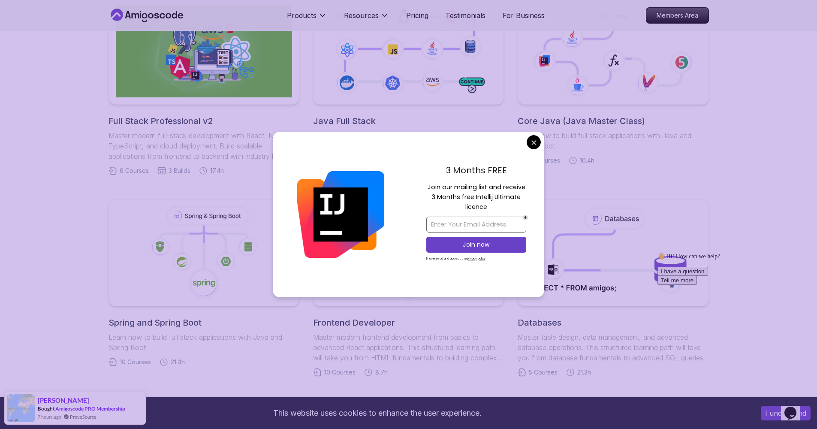
scroll to position [248, 0]
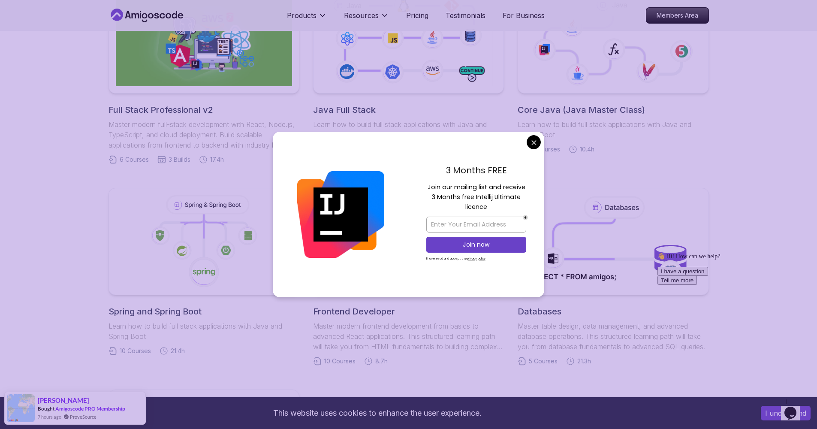
click at [532, 142] on body "This website uses cookies to enhance the user experience. I understand Products…" at bounding box center [408, 389] width 817 height 1274
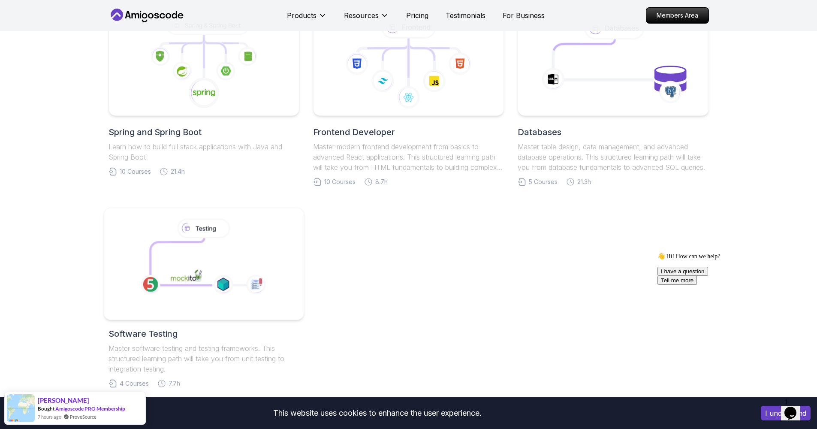
scroll to position [265, 0]
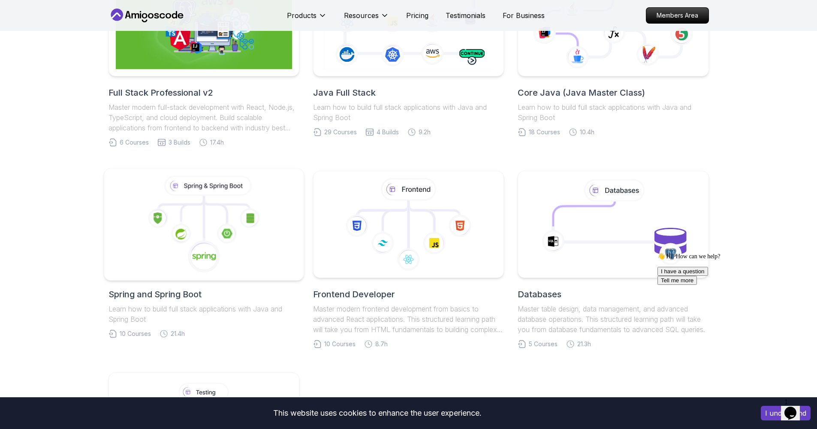
click at [208, 244] on icon at bounding box center [203, 256] width 33 height 33
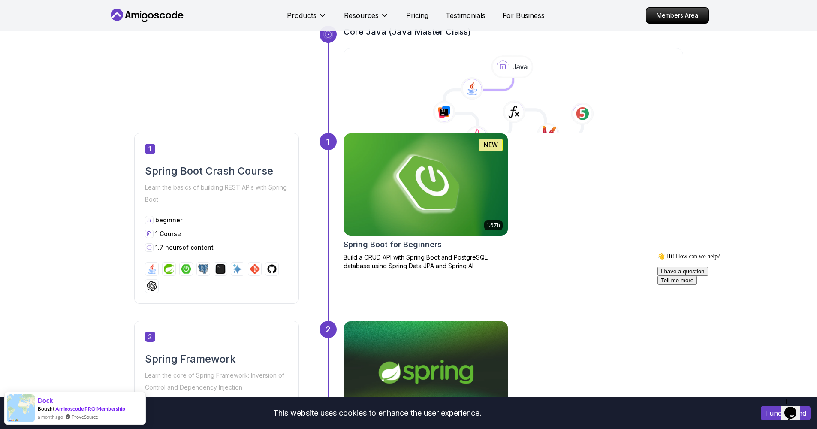
scroll to position [311, 0]
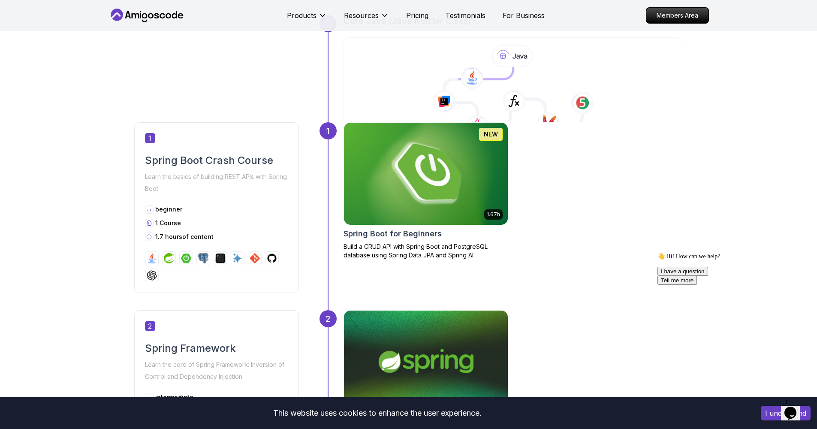
click at [399, 190] on img at bounding box center [426, 173] width 172 height 107
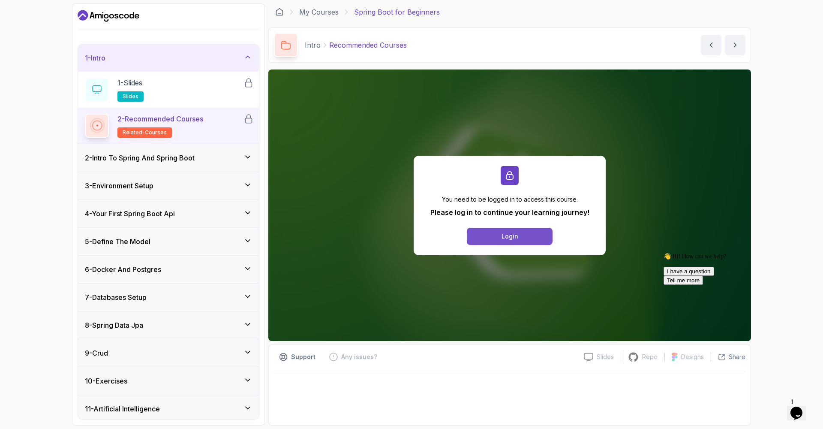
click at [506, 236] on div "Login" at bounding box center [510, 236] width 17 height 9
click at [449, 211] on p "Please log in to continue your learning journey!" at bounding box center [510, 212] width 159 height 10
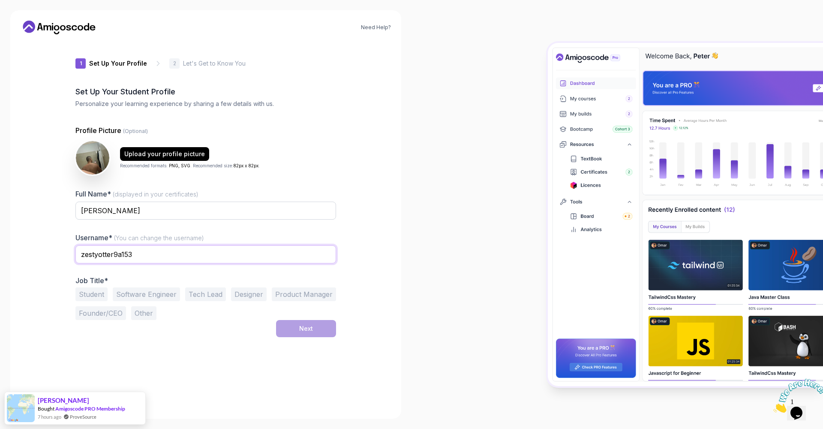
drag, startPoint x: 129, startPoint y: 257, endPoint x: 0, endPoint y: 240, distance: 130.2
click at [23, 253] on div "Need Help? 1 Set Up Your Profile 1 Set Up Your Profile 2 Let's Get to Know You …" at bounding box center [205, 214] width 391 height 408
type input "Kashti"
click at [89, 292] on button "Student" at bounding box center [91, 294] width 32 height 14
click at [302, 325] on div "Next" at bounding box center [306, 328] width 14 height 9
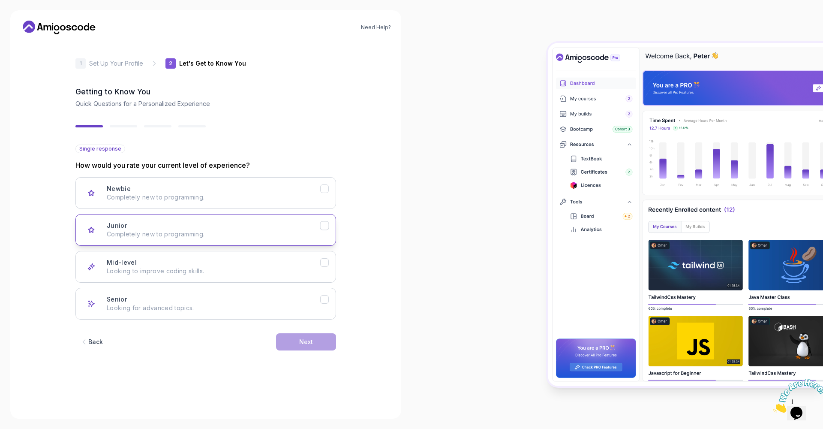
click at [186, 233] on p "Completely new to programming." at bounding box center [214, 234] width 214 height 9
click at [283, 202] on button "Newbie Completely new to programming." at bounding box center [205, 193] width 261 height 32
click at [257, 249] on div "Newbie Completely new to programming. Junior Completely new to programming. Mid…" at bounding box center [205, 248] width 261 height 142
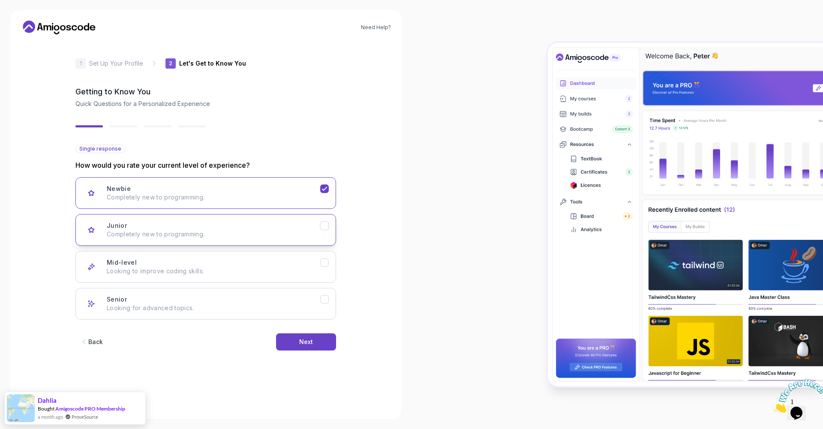
click at [259, 236] on p "Completely new to programming." at bounding box center [214, 234] width 214 height 9
click at [304, 346] on button "Next" at bounding box center [306, 341] width 60 height 17
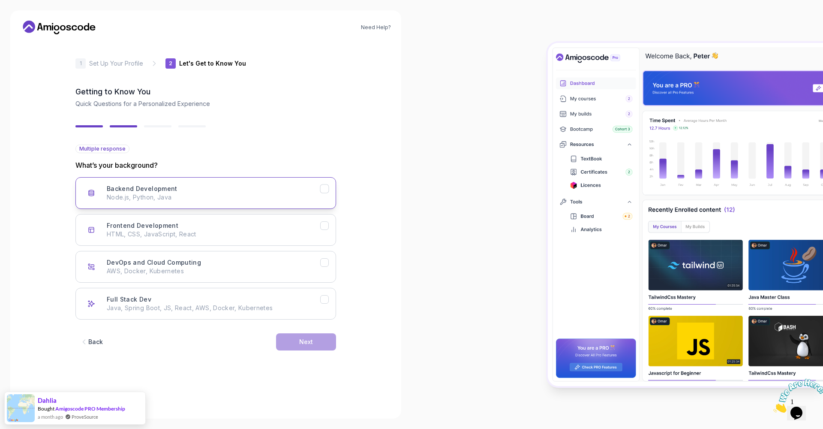
click at [200, 204] on button "Backend Development Node.js, Python, Java" at bounding box center [205, 193] width 261 height 32
click at [208, 221] on button "Frontend Development HTML, CSS, JavaScript, React" at bounding box center [205, 230] width 261 height 32
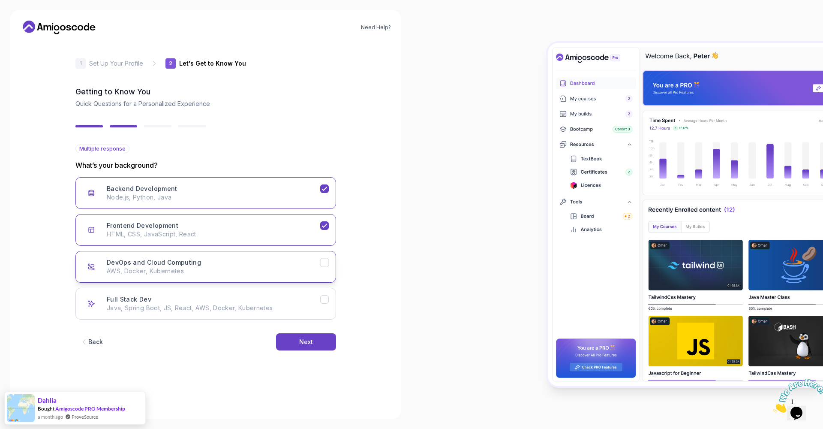
click at [207, 263] on div "DevOps and Cloud Computing AWS, Docker, Kubernetes" at bounding box center [214, 266] width 214 height 17
click at [216, 290] on button "Full Stack Dev Java, Spring Boot, JS, React, AWS, Docker, Kubernetes" at bounding box center [205, 304] width 261 height 32
click at [308, 337] on button "Next" at bounding box center [306, 341] width 60 height 17
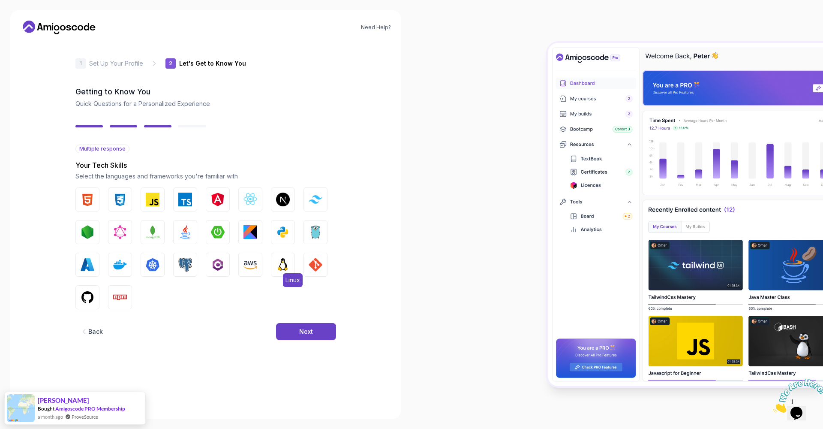
click at [287, 271] on img "button" at bounding box center [283, 265] width 14 height 14
click at [280, 229] on img "button" at bounding box center [283, 232] width 14 height 14
click at [185, 238] on img "button" at bounding box center [185, 232] width 14 height 14
click at [144, 198] on button "JavaScript" at bounding box center [153, 199] width 24 height 24
click at [90, 203] on img "button" at bounding box center [88, 200] width 14 height 14
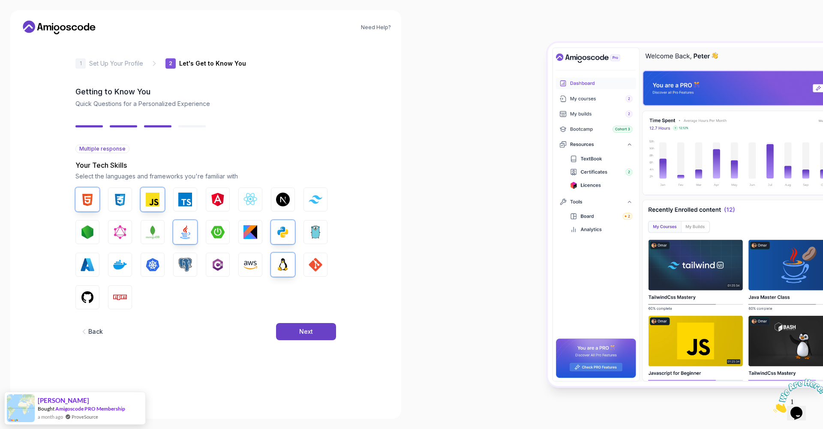
click at [136, 196] on div "HTML CSS JavaScript TypeScript Angular React.js Next.js Tailwind CSS Node.js Gr…" at bounding box center [205, 248] width 261 height 122
click at [122, 198] on img "button" at bounding box center [120, 200] width 14 height 14
click at [213, 267] on img "button" at bounding box center [218, 265] width 14 height 14
click at [304, 334] on div "Next" at bounding box center [306, 331] width 14 height 9
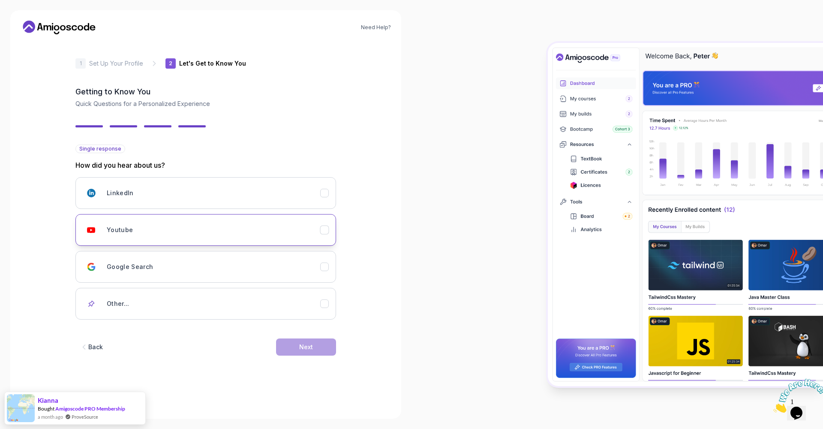
click at [186, 233] on div "Youtube" at bounding box center [214, 229] width 214 height 17
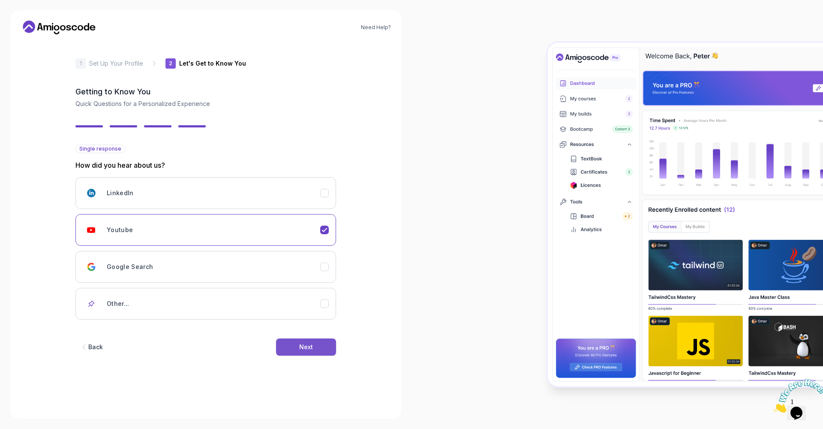
click at [304, 344] on div "Next" at bounding box center [306, 347] width 14 height 9
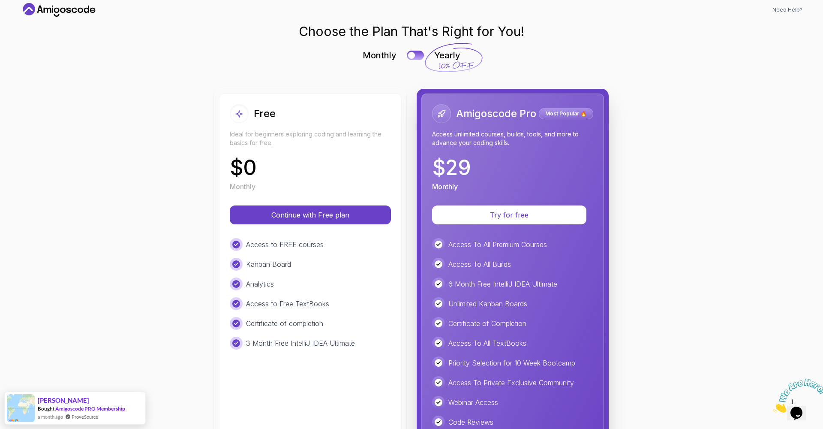
scroll to position [61, 0]
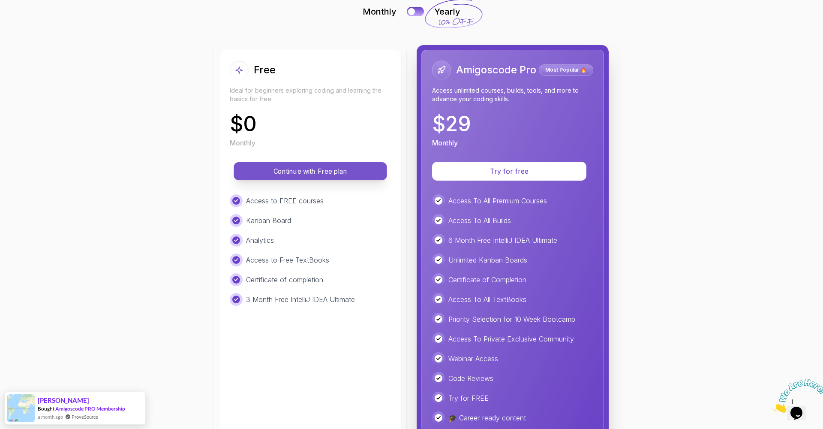
click at [302, 171] on p "Continue with Free plan" at bounding box center [311, 171] width 134 height 10
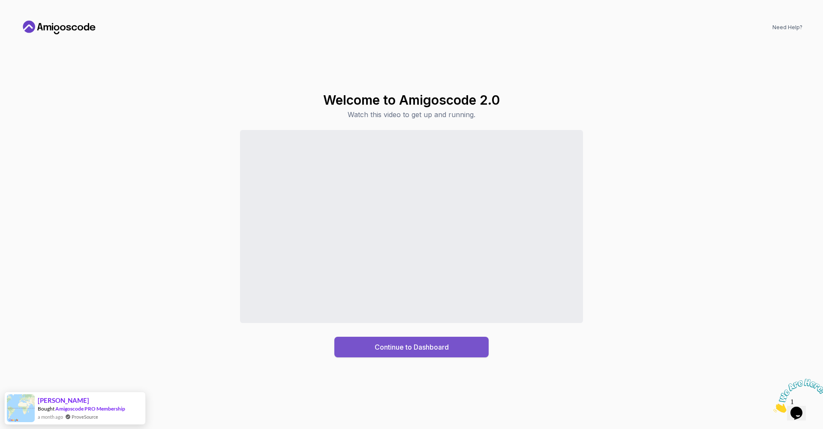
click at [396, 345] on div "Continue to Dashboard" at bounding box center [412, 347] width 74 height 10
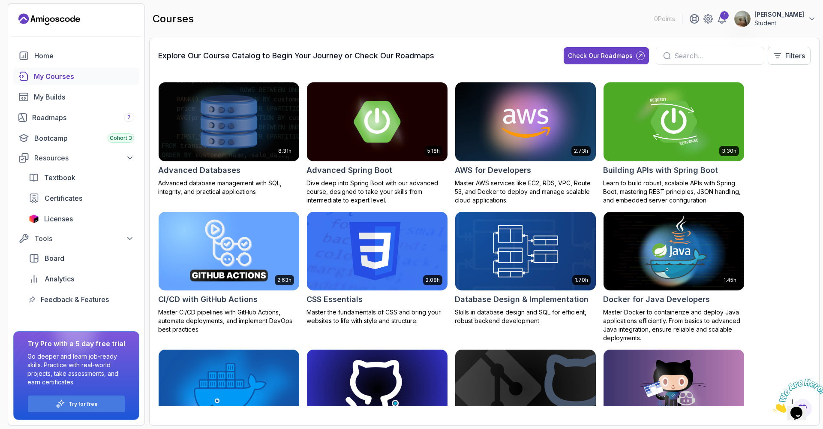
click at [674, 60] on input "text" at bounding box center [715, 56] width 83 height 10
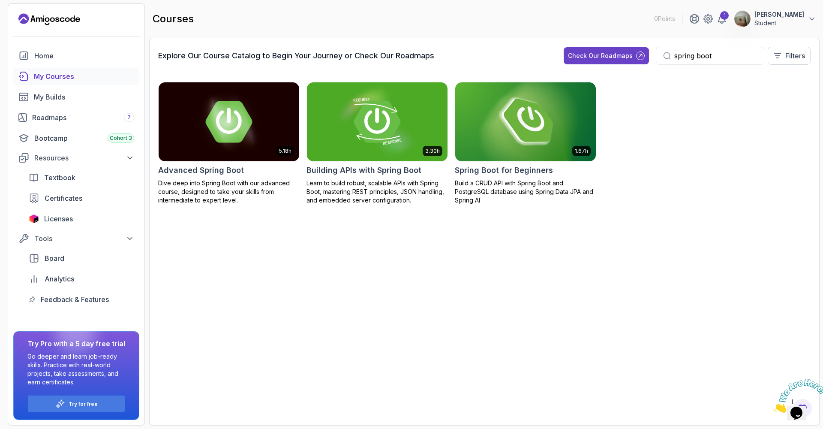
type input "spring boot"
click at [505, 146] on img at bounding box center [526, 121] width 148 height 83
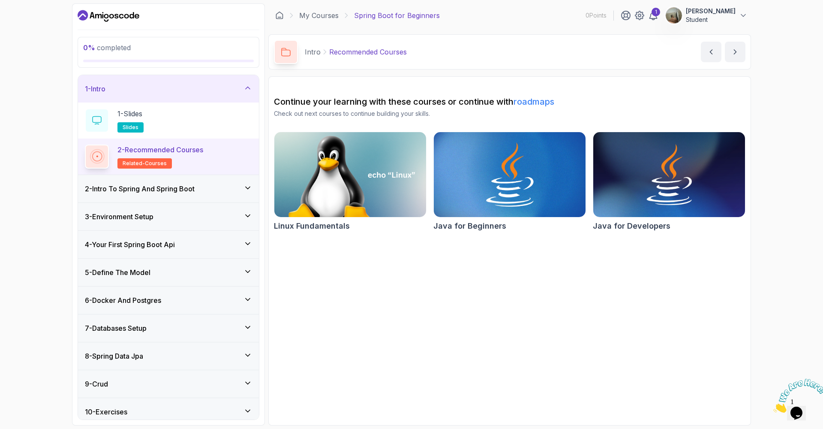
click at [497, 157] on img at bounding box center [510, 174] width 160 height 89
click at [187, 122] on div "1 - Slides slides" at bounding box center [168, 120] width 167 height 24
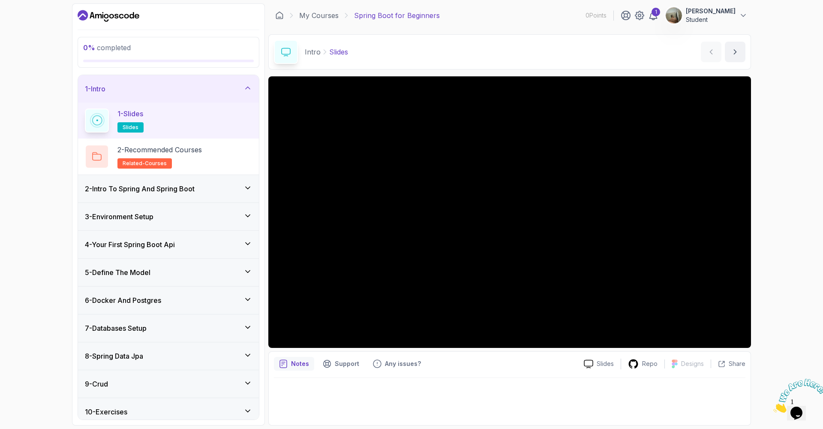
click at [155, 187] on h3 "2 - Intro To Spring And Spring Boot" at bounding box center [140, 189] width 110 height 10
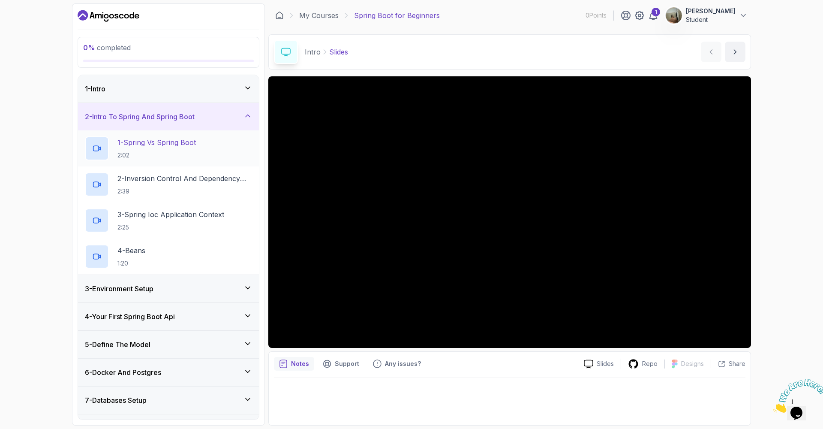
click at [158, 153] on p "2:02" at bounding box center [156, 155] width 78 height 9
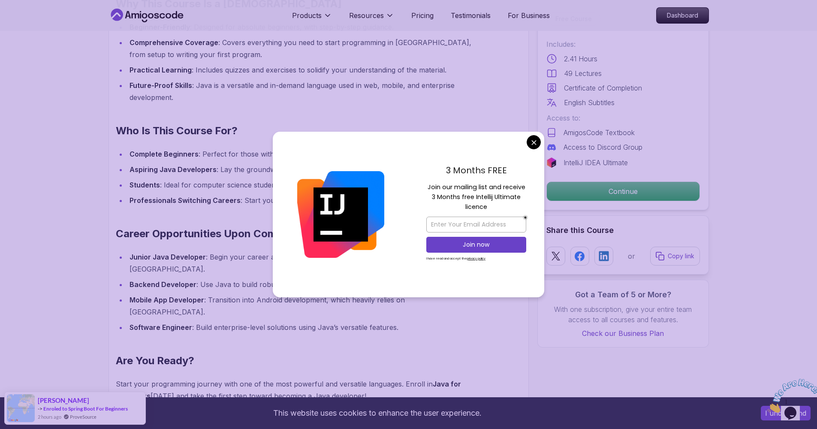
scroll to position [844, 0]
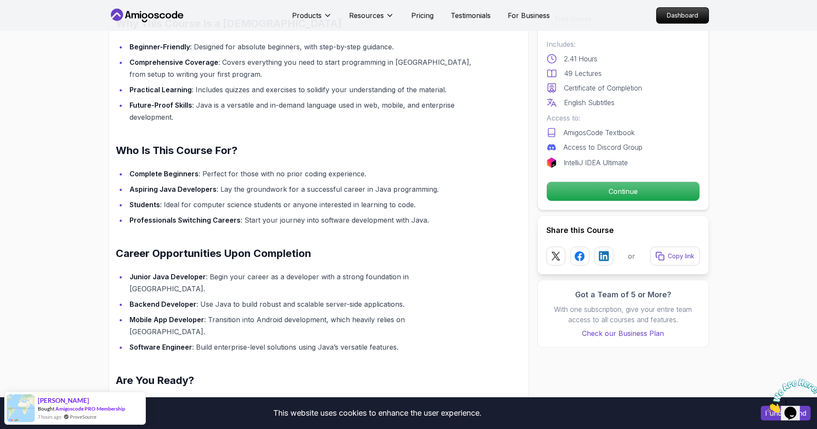
scroll to position [711, 0]
